Goal: Information Seeking & Learning: Compare options

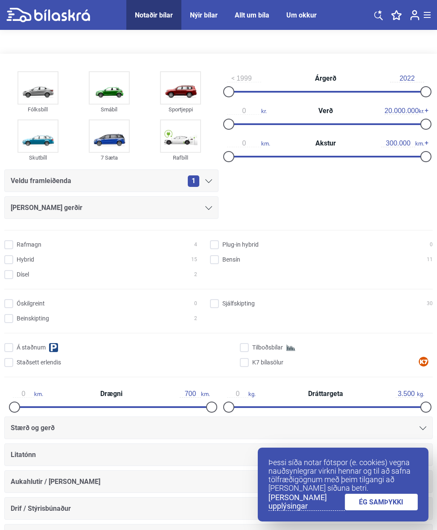
click at [387, 501] on link "ÉG SAMÞYKKI" at bounding box center [381, 502] width 73 height 17
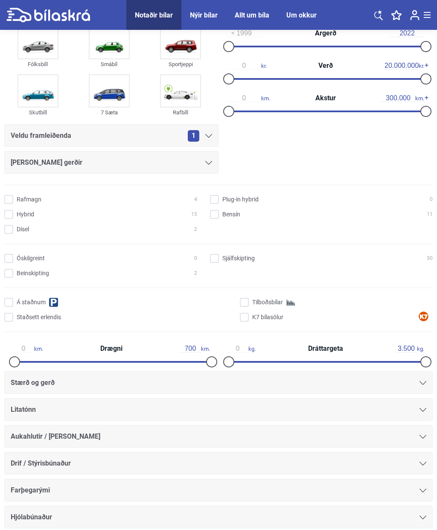
scroll to position [41, 0]
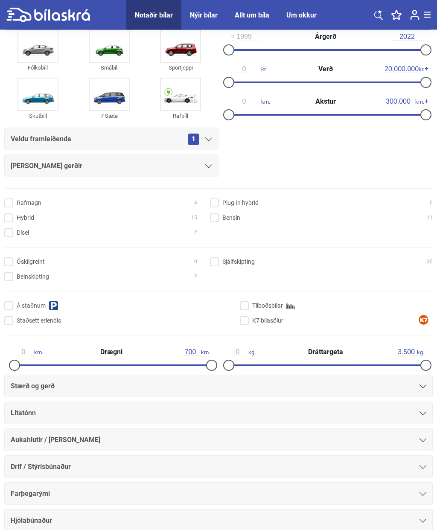
click at [11, 219] on input "Hybrid 15" at bounding box center [102, 218] width 193 height 9
checkbox input "true"
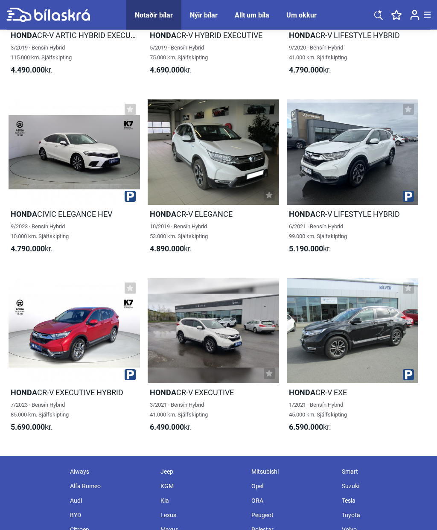
scroll to position [1142, 0]
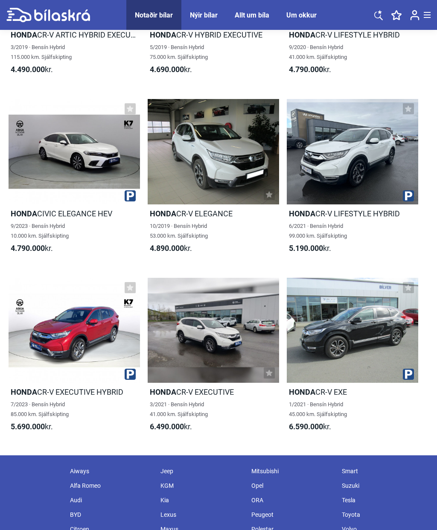
click at [63, 161] on div at bounding box center [75, 151] width 132 height 105
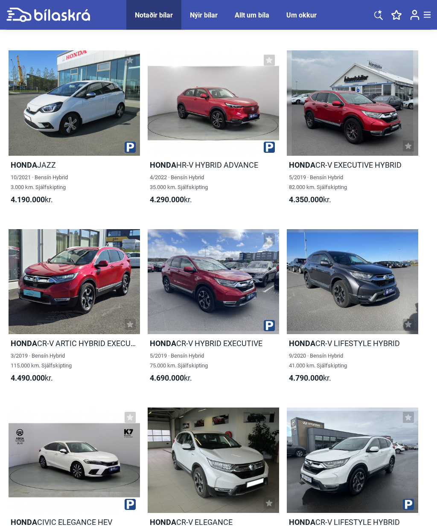
scroll to position [1143, 0]
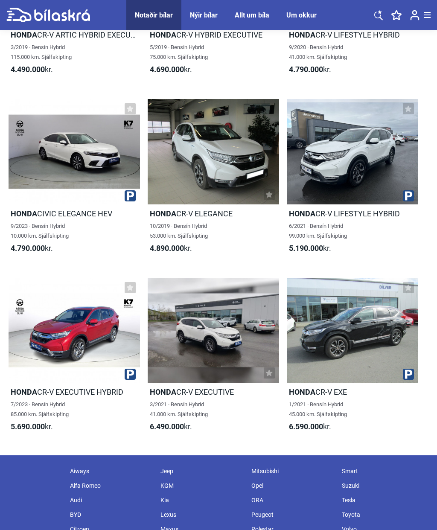
checkbox input "false"
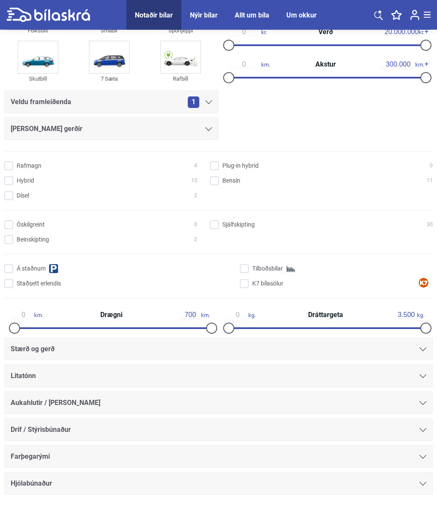
scroll to position [42, 0]
